Goal: Find specific page/section: Find specific page/section

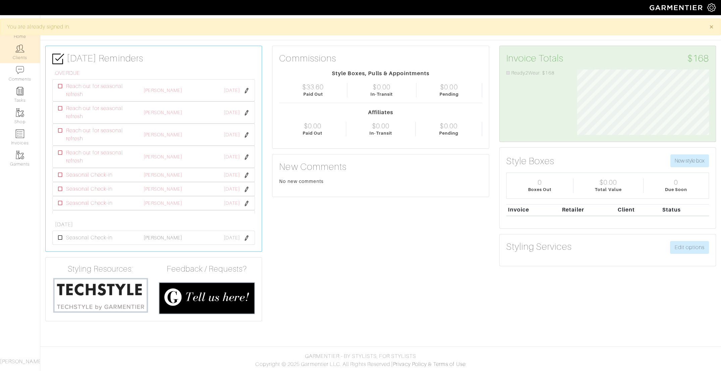
scroll to position [65, 142]
click at [17, 54] on link "Clients" at bounding box center [20, 52] width 40 height 21
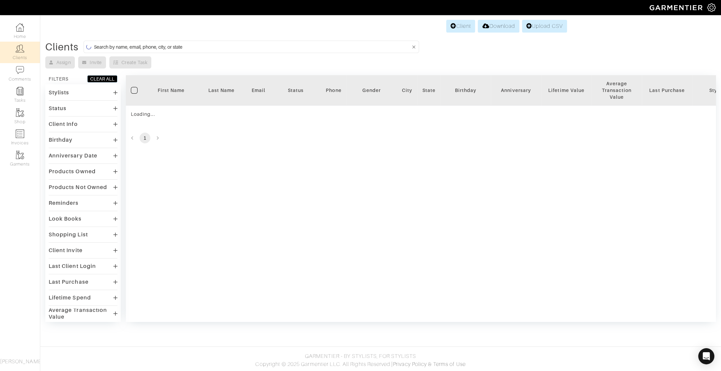
click at [233, 47] on input at bounding box center [252, 47] width 317 height 8
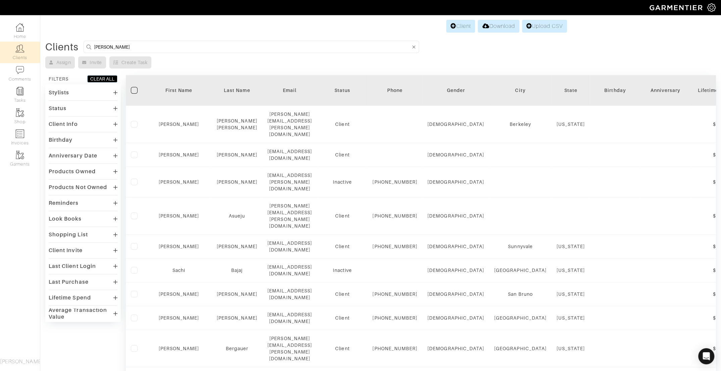
type input "[PERSON_NAME]"
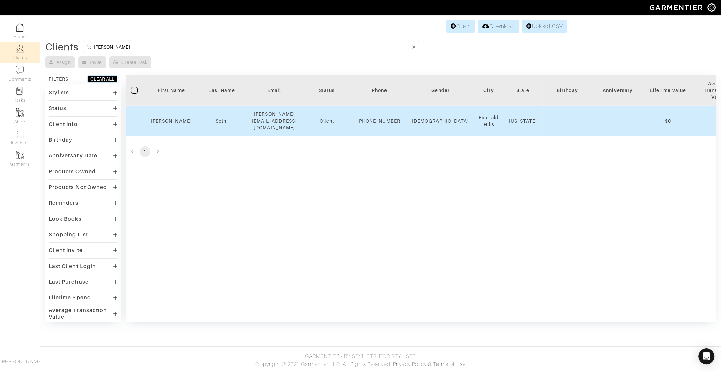
click at [169, 126] on td "[PERSON_NAME]" at bounding box center [171, 121] width 51 height 31
click at [169, 122] on link "[PERSON_NAME]" at bounding box center [171, 120] width 41 height 5
